Goal: Find specific page/section: Find specific page/section

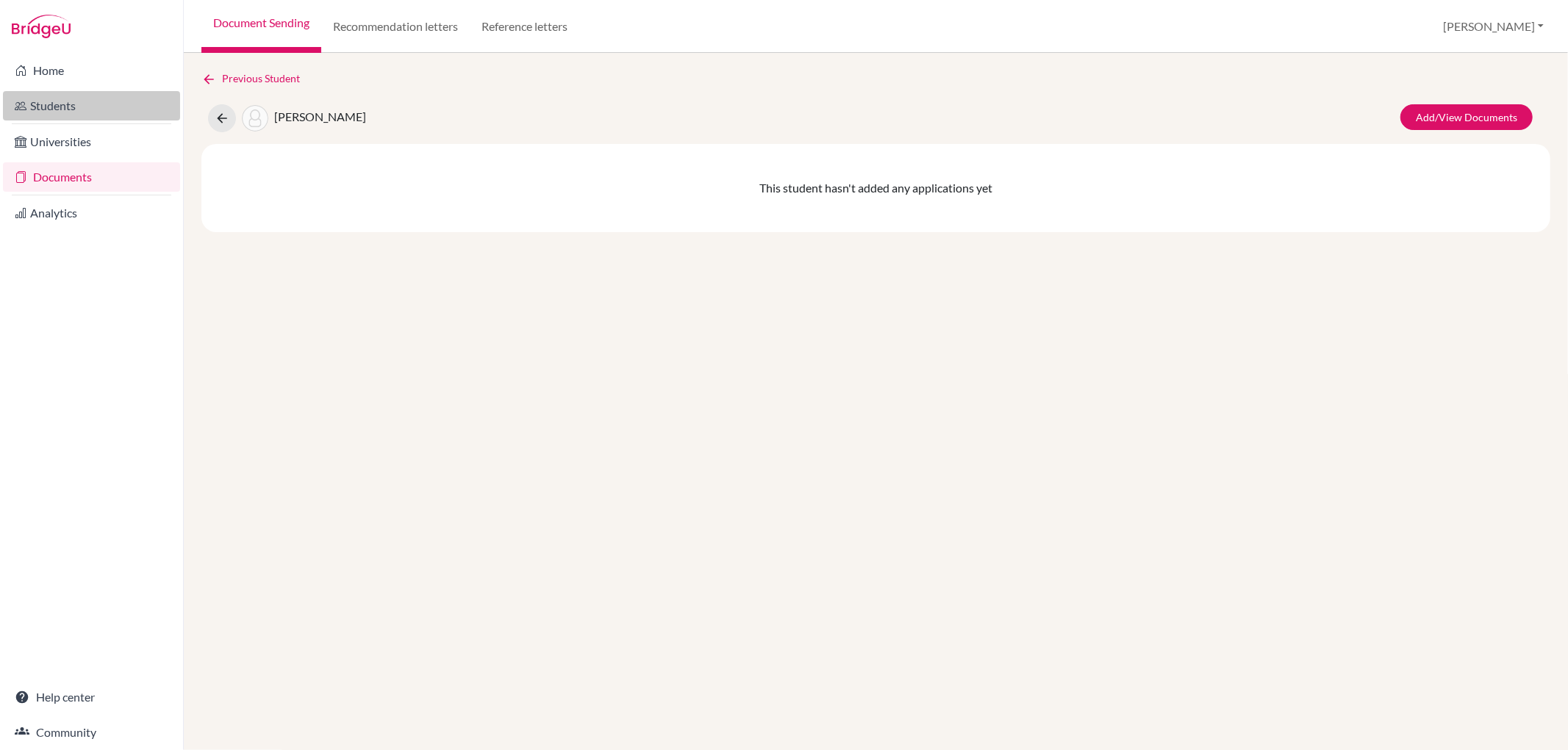
click at [85, 104] on link "Students" at bounding box center [92, 105] width 177 height 29
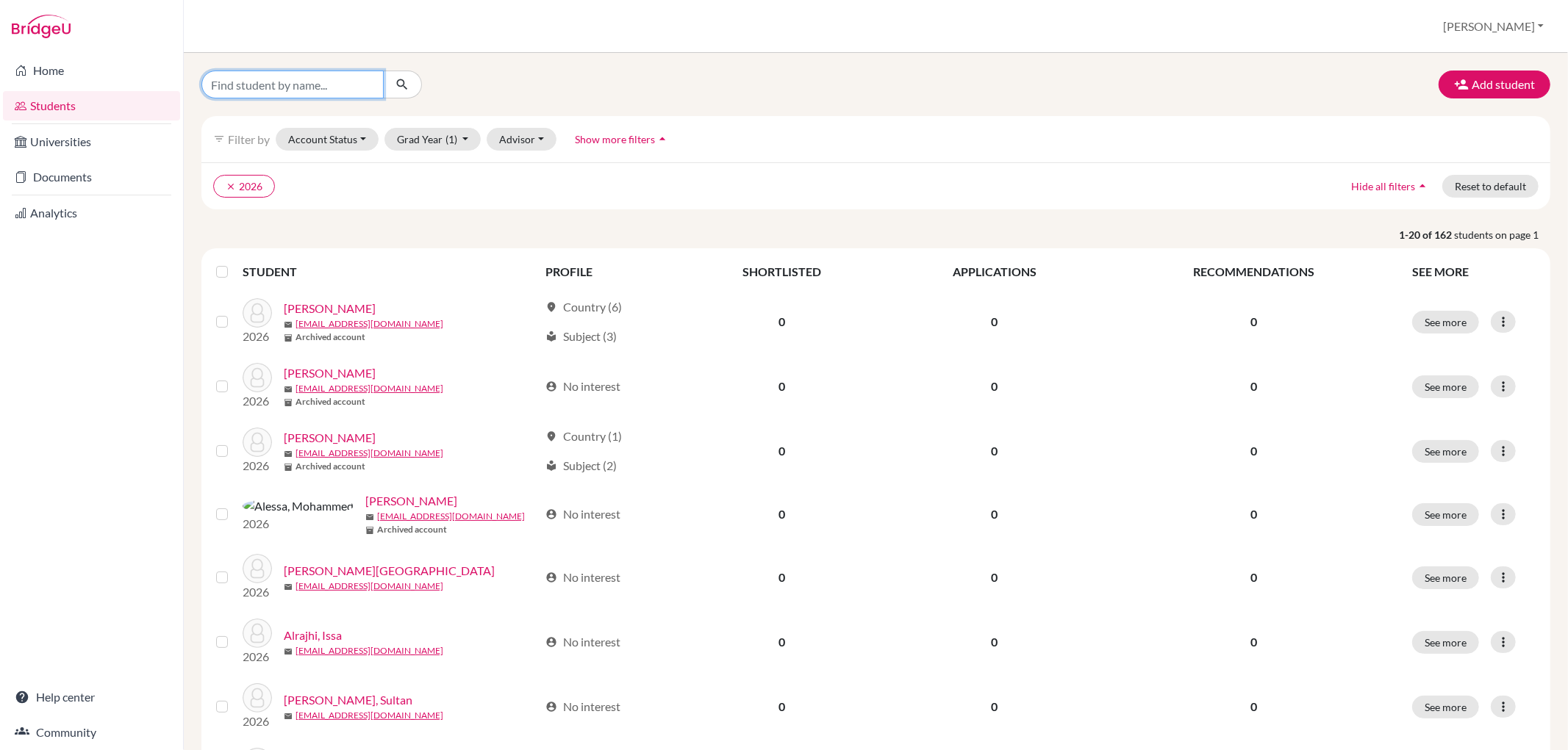
click at [351, 84] on input "Find student by name..." at bounding box center [292, 84] width 182 height 28
type input "leo"
click at [395, 85] on icon "submit" at bounding box center [402, 85] width 15 height 15
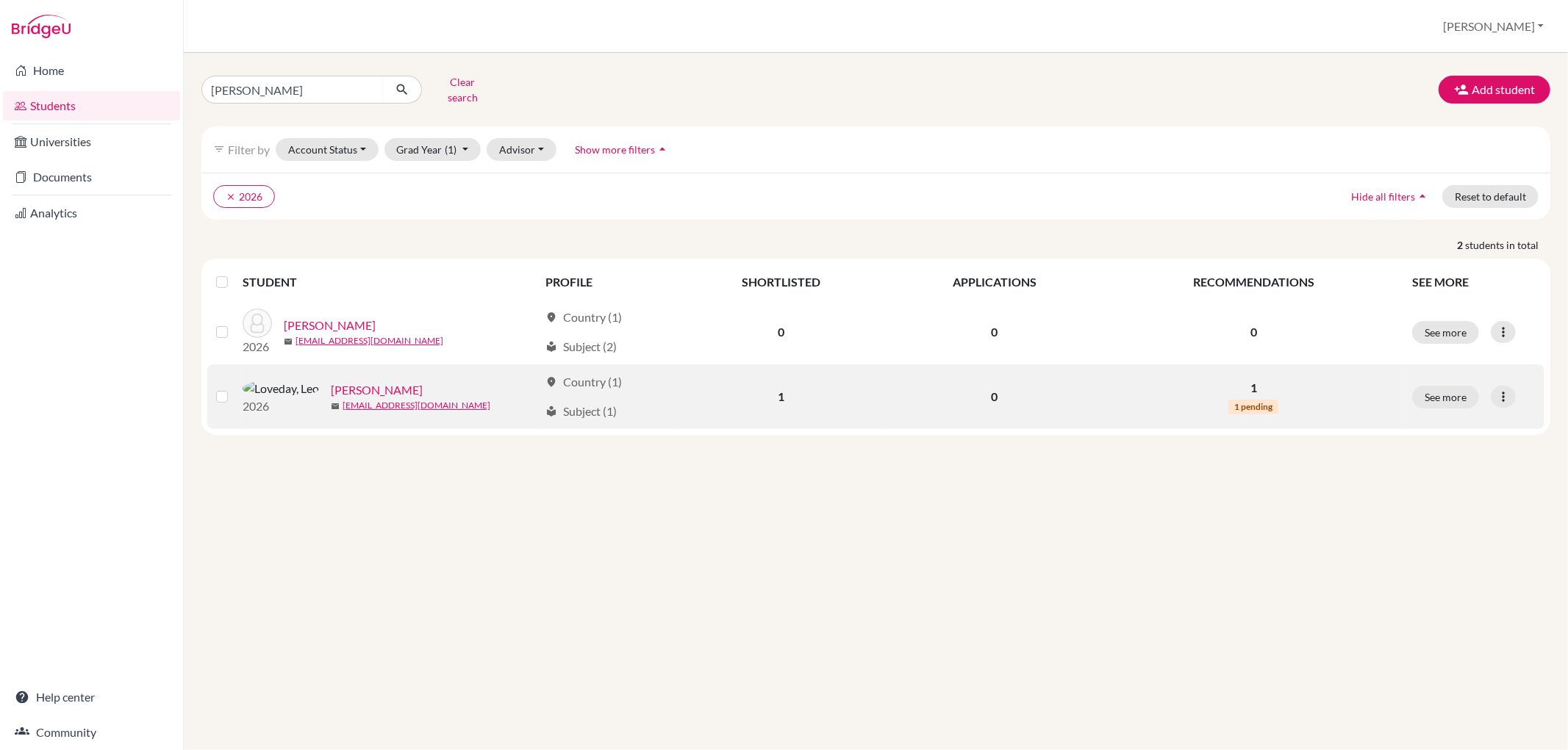
click at [335, 385] on link "Loveday, Leo" at bounding box center [377, 390] width 92 height 17
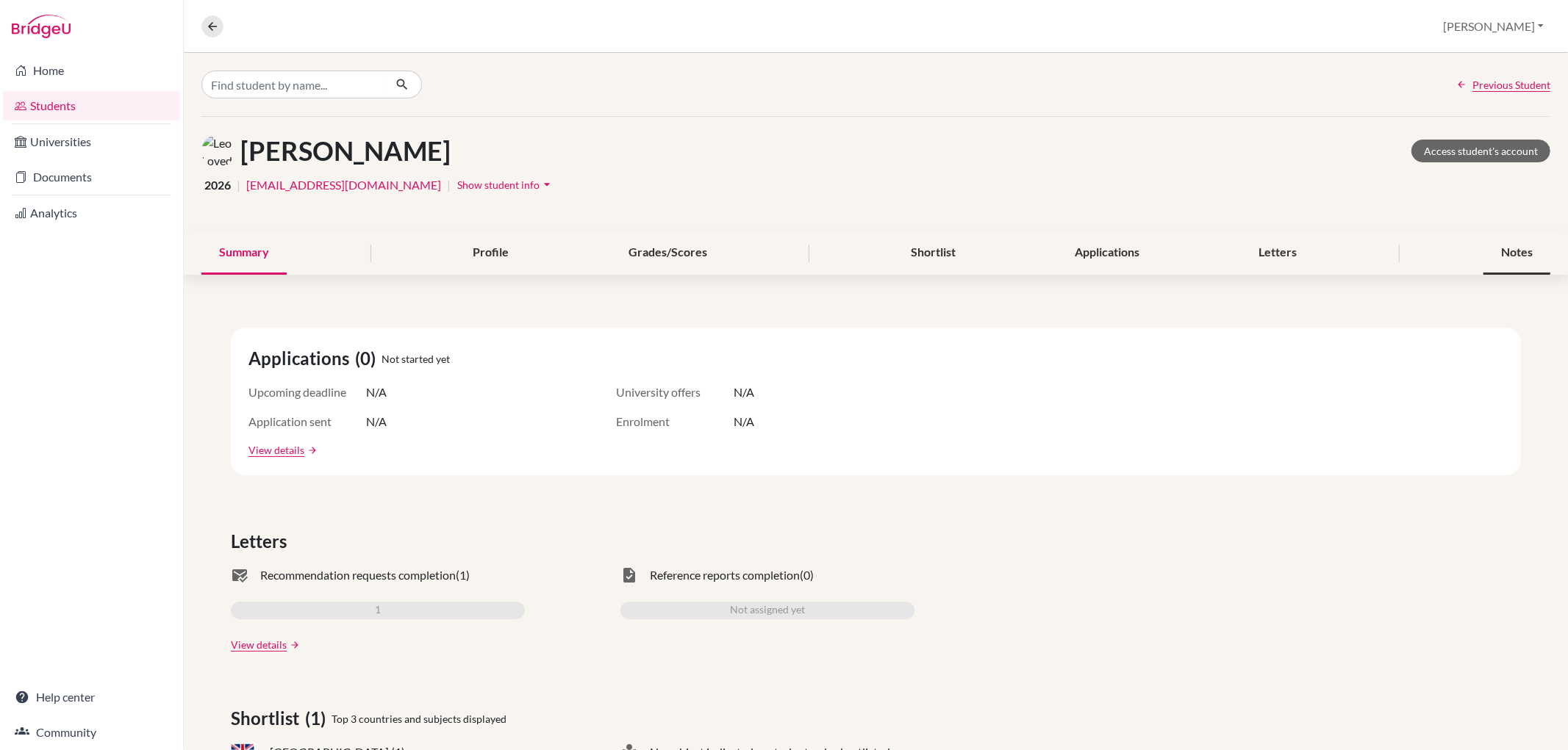
click at [1490, 253] on div "Notes" at bounding box center [1517, 253] width 67 height 44
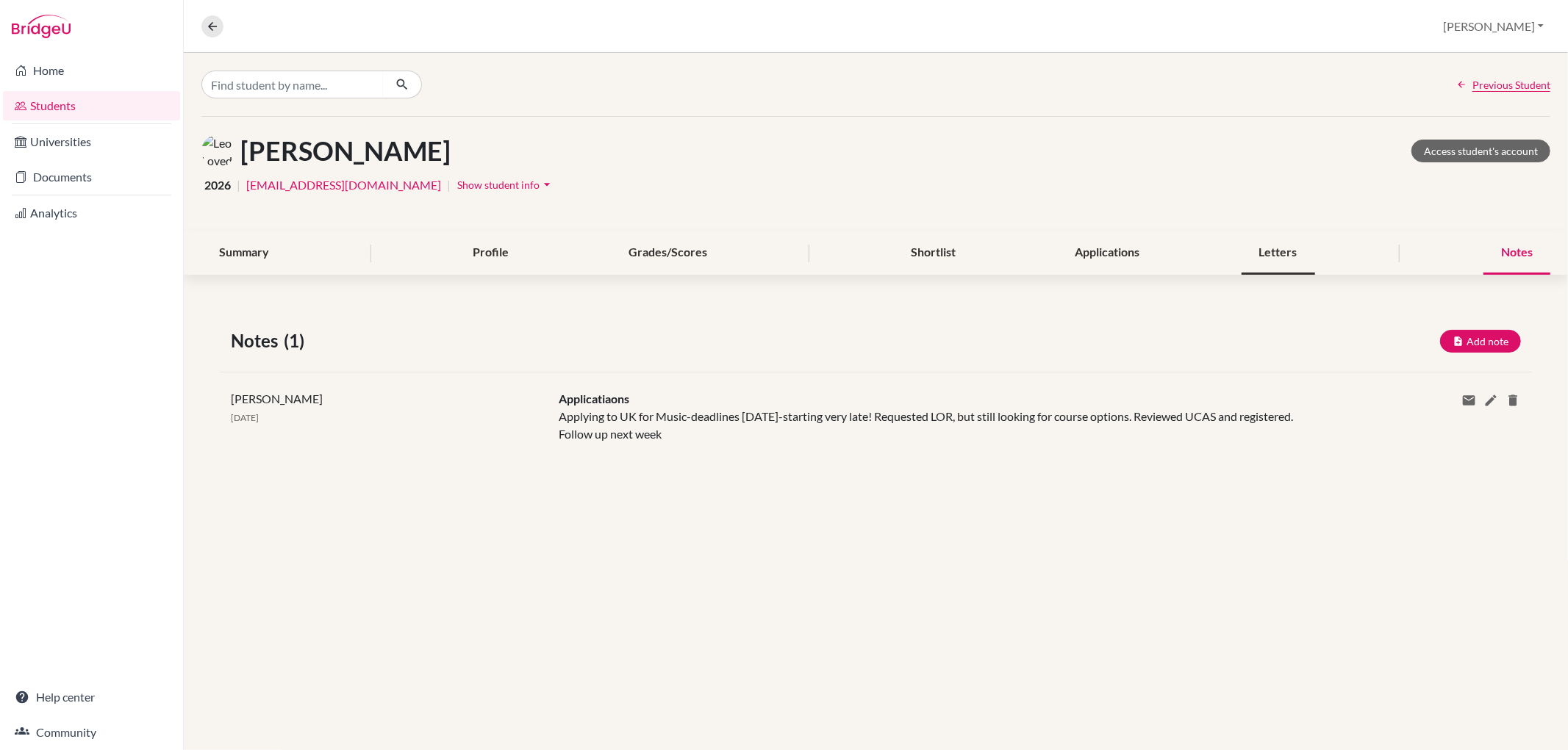
click at [1304, 258] on div "Letters" at bounding box center [1278, 253] width 74 height 44
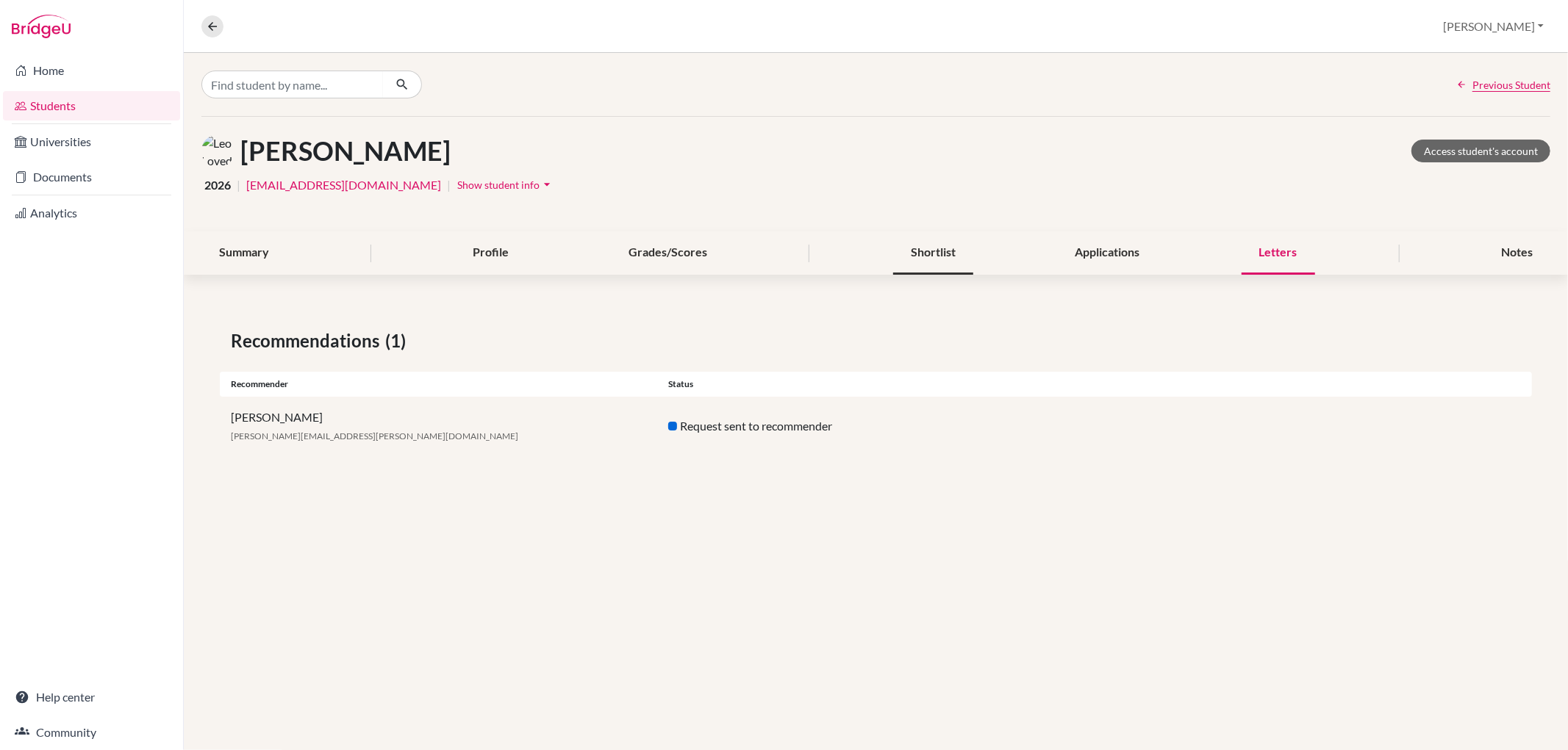
click at [919, 256] on div "Shortlist" at bounding box center [932, 253] width 80 height 44
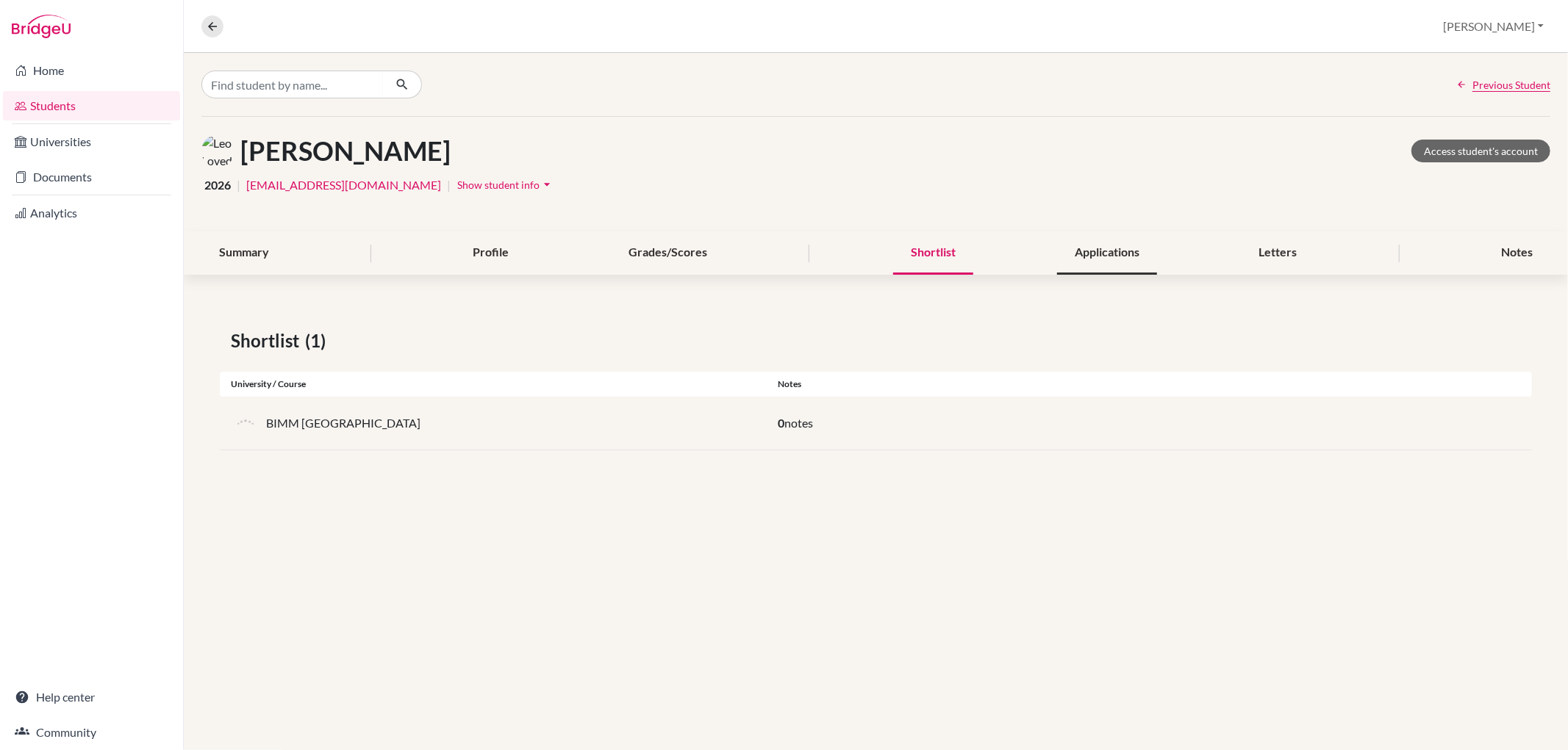
click at [1103, 247] on div "Applications" at bounding box center [1107, 253] width 100 height 44
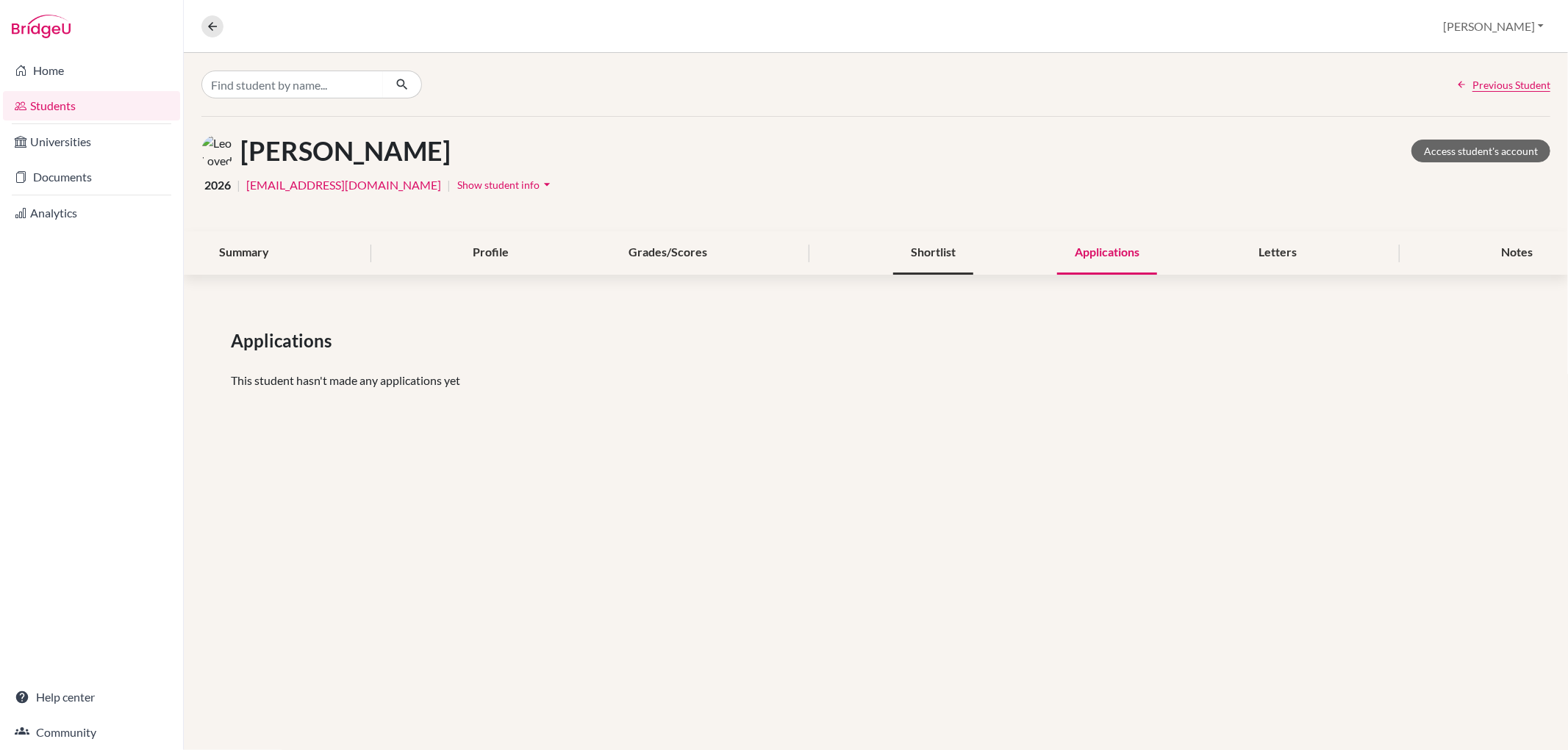
click at [944, 243] on div "Shortlist" at bounding box center [932, 253] width 80 height 44
